Goal: Check status: Check status

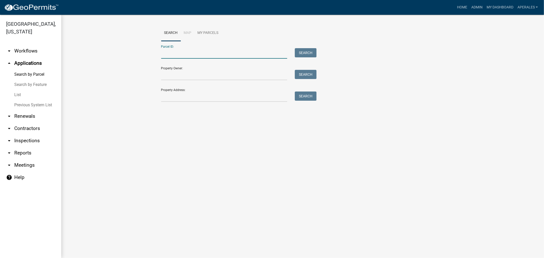
click at [185, 56] on input "Parcel ID:" at bounding box center [224, 53] width 126 height 10
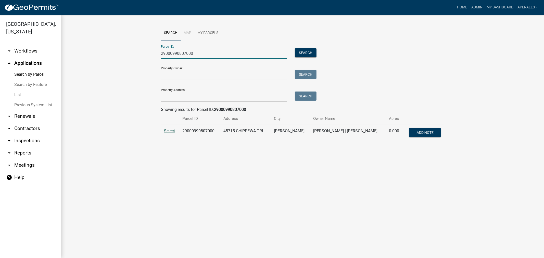
type input "29000990807000"
click at [170, 133] on span "Select" at bounding box center [169, 131] width 11 height 5
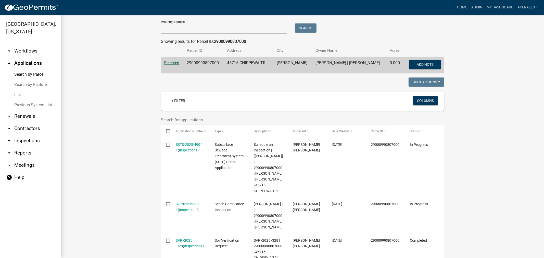
scroll to position [170, 0]
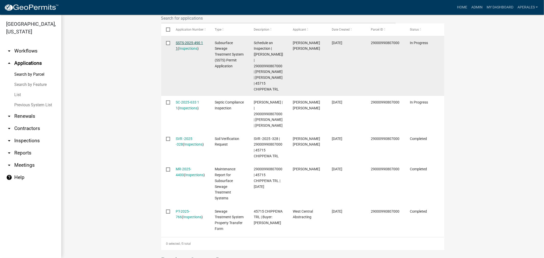
click at [176, 43] on link "SSTS-2025-490 1 1" at bounding box center [189, 46] width 27 height 10
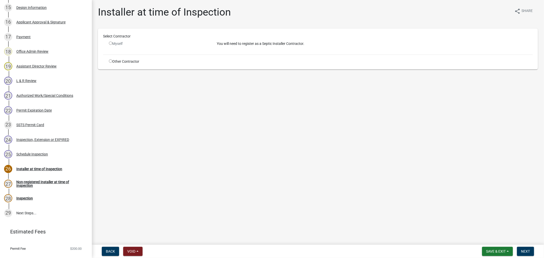
scroll to position [312, 0]
click at [36, 125] on div "SSTS Permit Card" at bounding box center [30, 125] width 28 height 4
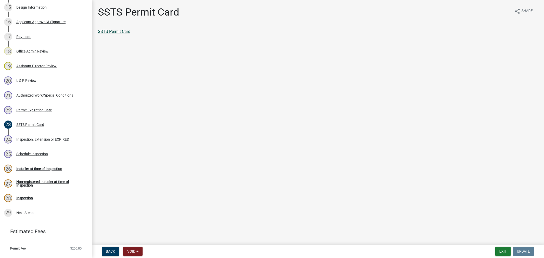
click at [119, 31] on link "SSTS Permit Card" at bounding box center [114, 31] width 32 height 5
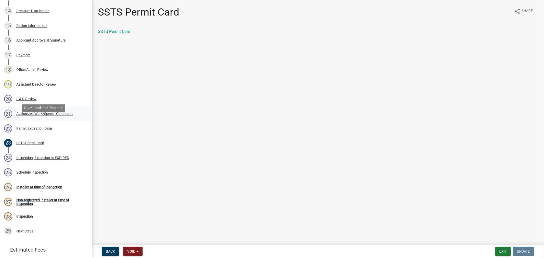
scroll to position [284, 0]
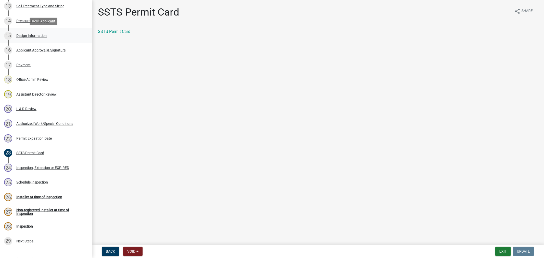
click at [25, 32] on div "15 Design Information" at bounding box center [44, 36] width 80 height 8
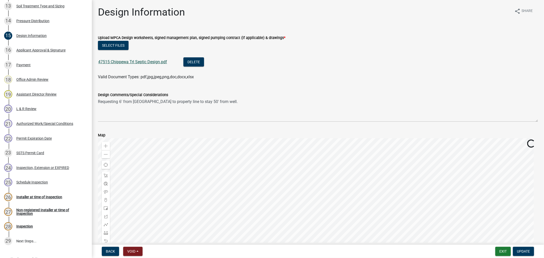
click at [126, 60] on link "47515 Chippewa Trl Septic Design.pdf" at bounding box center [132, 61] width 69 height 5
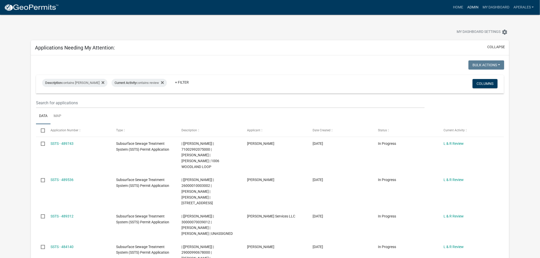
click at [471, 9] on link "Admin" at bounding box center [472, 8] width 15 height 10
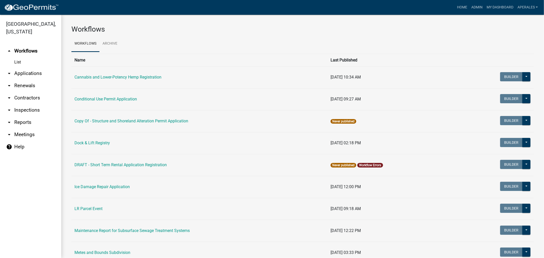
click at [39, 78] on link "arrow_drop_down Applications" at bounding box center [30, 73] width 61 height 12
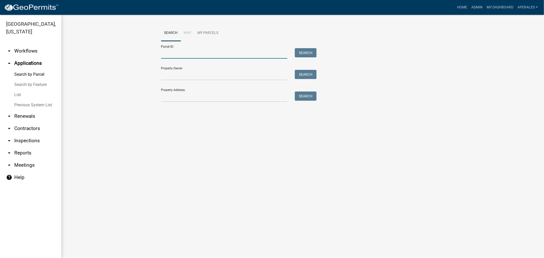
drag, startPoint x: 184, startPoint y: 55, endPoint x: 183, endPoint y: 47, distance: 7.9
click at [184, 55] on input "Parcel ID:" at bounding box center [224, 53] width 126 height 10
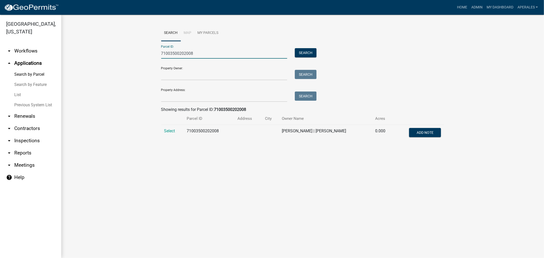
type input "71003500202008"
click at [166, 134] on td "Select" at bounding box center [172, 133] width 23 height 17
click at [165, 131] on span "Select" at bounding box center [169, 131] width 11 height 5
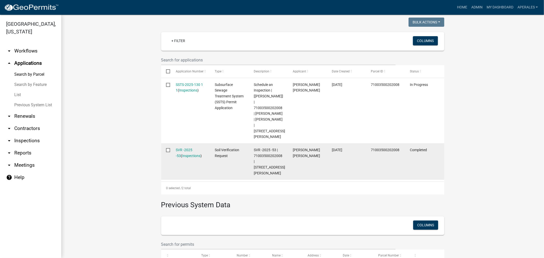
scroll to position [142, 0]
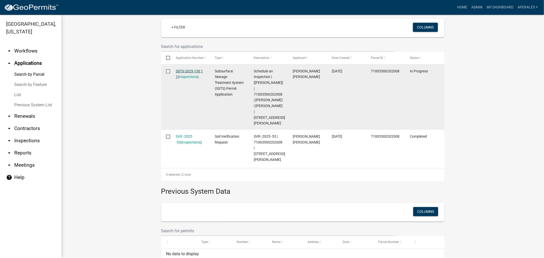
click at [188, 71] on link "SSTS-2025-130 1 1" at bounding box center [189, 74] width 27 height 10
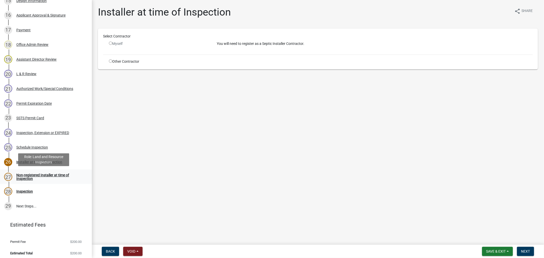
scroll to position [321, 0]
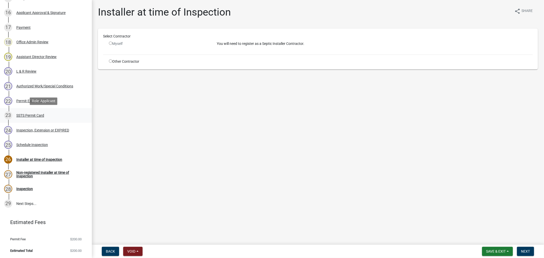
click at [21, 114] on div "SSTS Permit Card" at bounding box center [30, 116] width 28 height 4
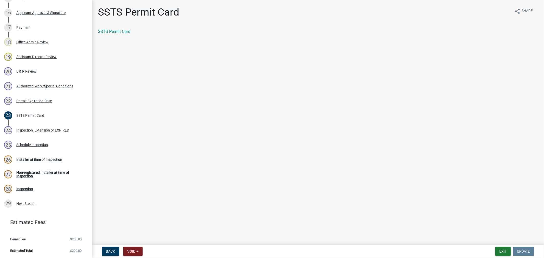
click at [115, 34] on div "SSTS Permit Card" at bounding box center [318, 32] width 440 height 6
click at [115, 32] on link "SSTS Permit Card" at bounding box center [114, 31] width 32 height 5
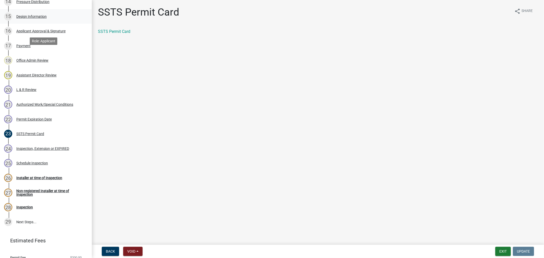
scroll to position [293, 0]
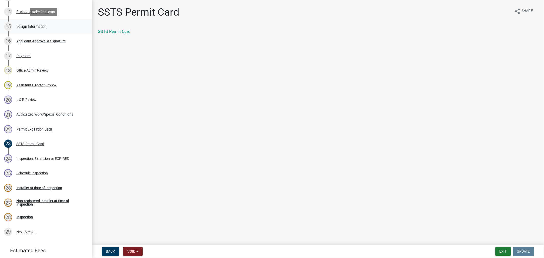
click at [26, 30] on div "15 Design Information" at bounding box center [44, 26] width 80 height 8
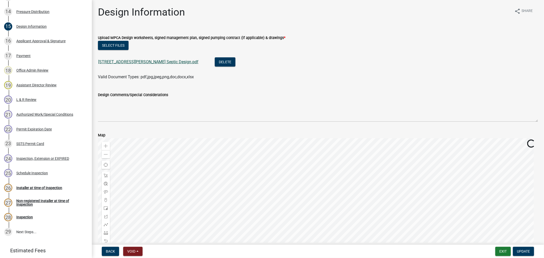
click at [128, 62] on link "[STREET_ADDRESS][PERSON_NAME] Septic Design.pdf" at bounding box center [148, 61] width 100 height 5
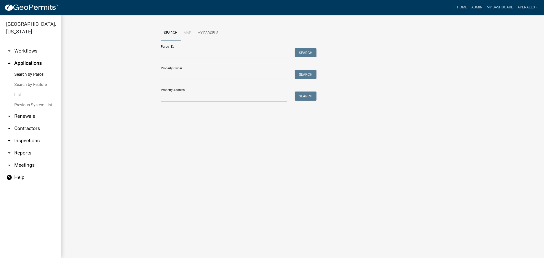
click at [180, 59] on form "Parcel ID: Search Property Owner: Search Property Address: Search" at bounding box center [237, 71] width 153 height 61
click at [181, 58] on input "Parcel ID:" at bounding box center [224, 53] width 126 height 10
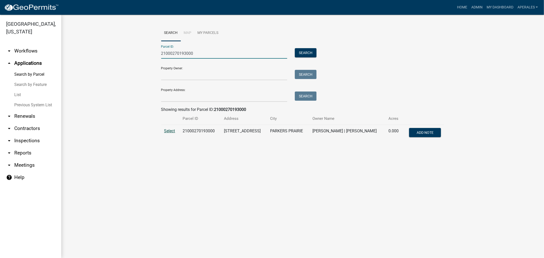
type input "21000270193000"
click at [172, 133] on span "Select" at bounding box center [169, 131] width 11 height 5
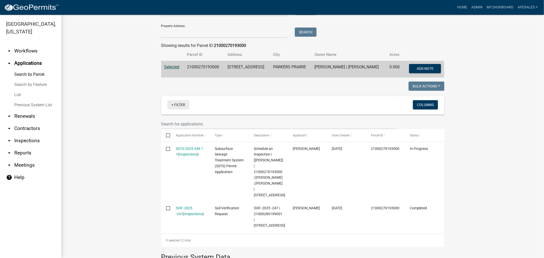
scroll to position [85, 0]
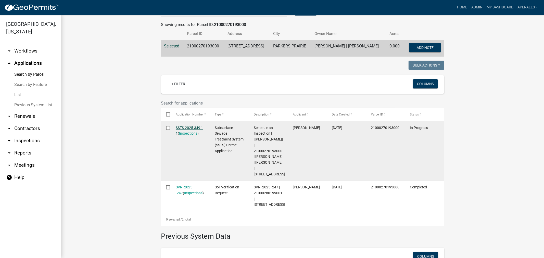
click at [194, 127] on link "SSTS-2025-349 1 1" at bounding box center [189, 131] width 27 height 10
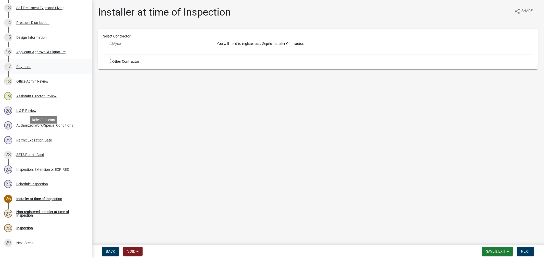
scroll to position [312, 0]
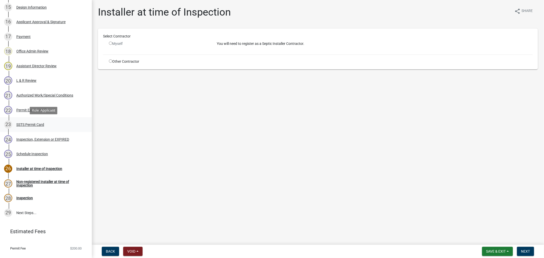
click at [20, 122] on div "23 SSTS Permit Card" at bounding box center [44, 125] width 80 height 8
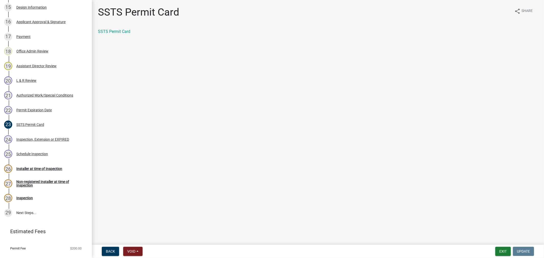
click at [114, 27] on div "SSTS Permit Card share Share SSTS Permit Card" at bounding box center [318, 24] width 448 height 37
click at [117, 31] on link "SSTS Permit Card" at bounding box center [114, 31] width 32 height 5
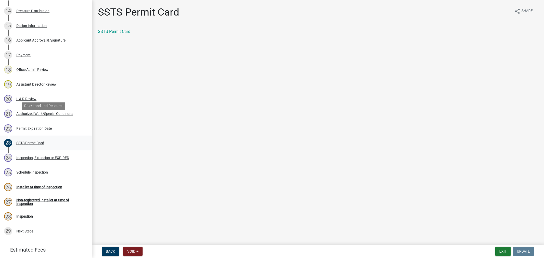
scroll to position [284, 0]
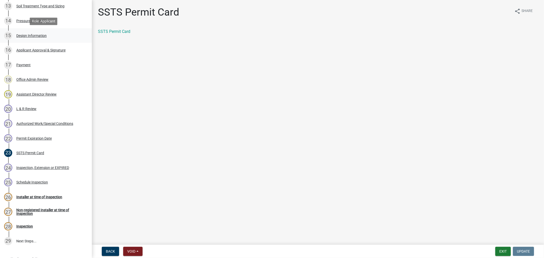
click at [21, 38] on div "15 Design Information" at bounding box center [44, 36] width 80 height 8
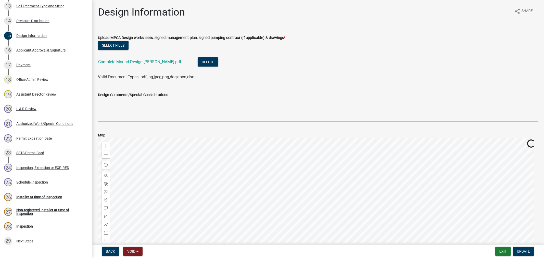
click at [136, 64] on div "Complete Mound Design Wippler.pdf" at bounding box center [143, 62] width 91 height 10
click at [136, 63] on link "Complete Mound Design Wippler.pdf" at bounding box center [139, 61] width 83 height 5
